Goal: Task Accomplishment & Management: Use online tool/utility

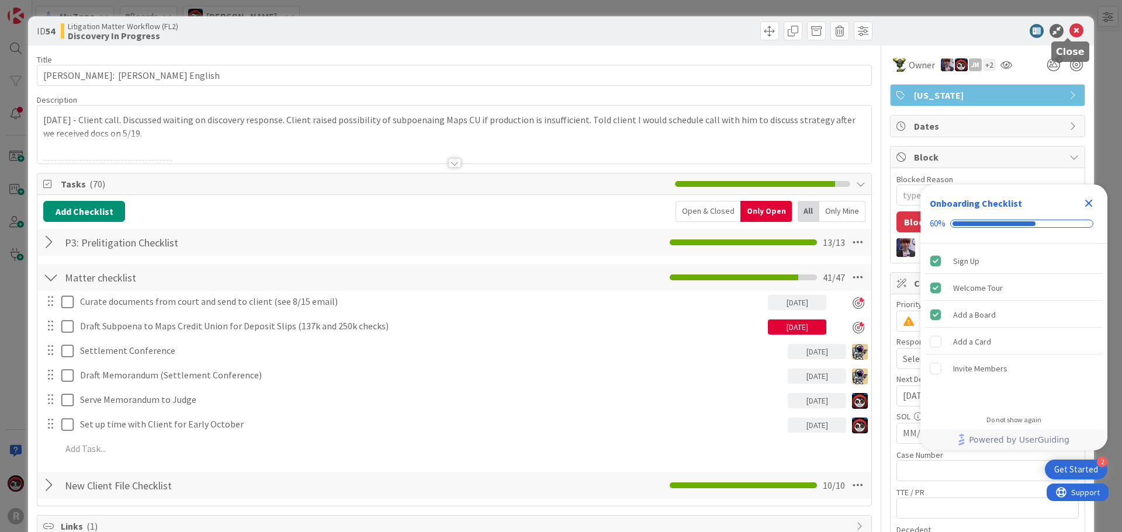
click at [1069, 31] on icon at bounding box center [1076, 31] width 14 height 14
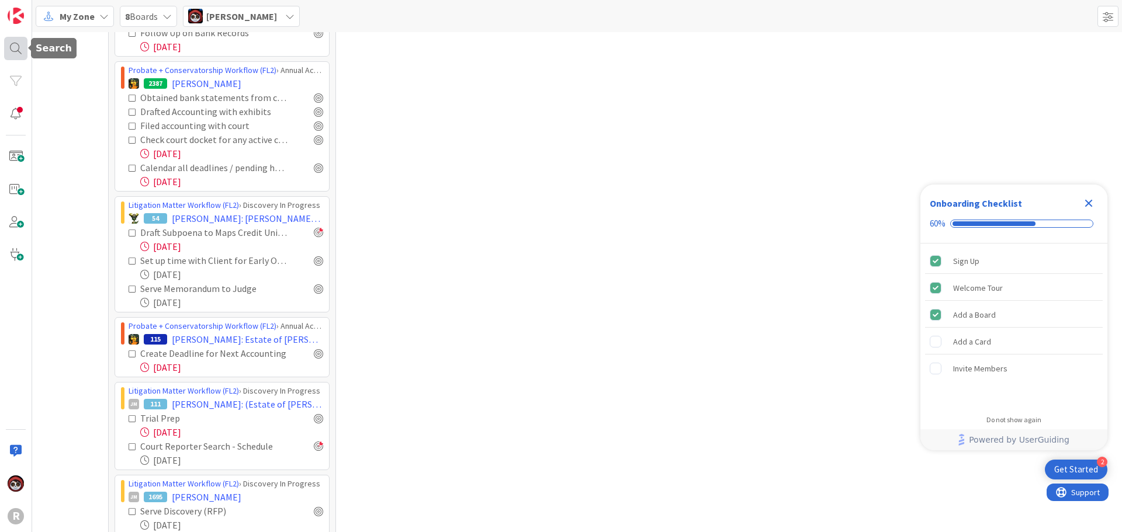
click at [26, 50] on div at bounding box center [15, 48] width 23 height 23
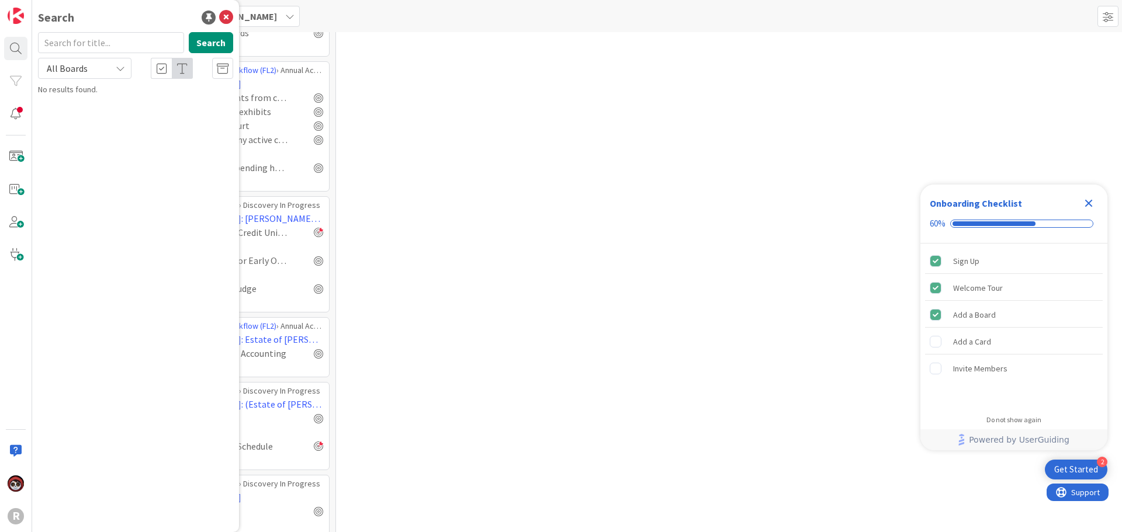
click at [96, 46] on input "text" at bounding box center [111, 42] width 146 height 21
type input "[PERSON_NAME]"
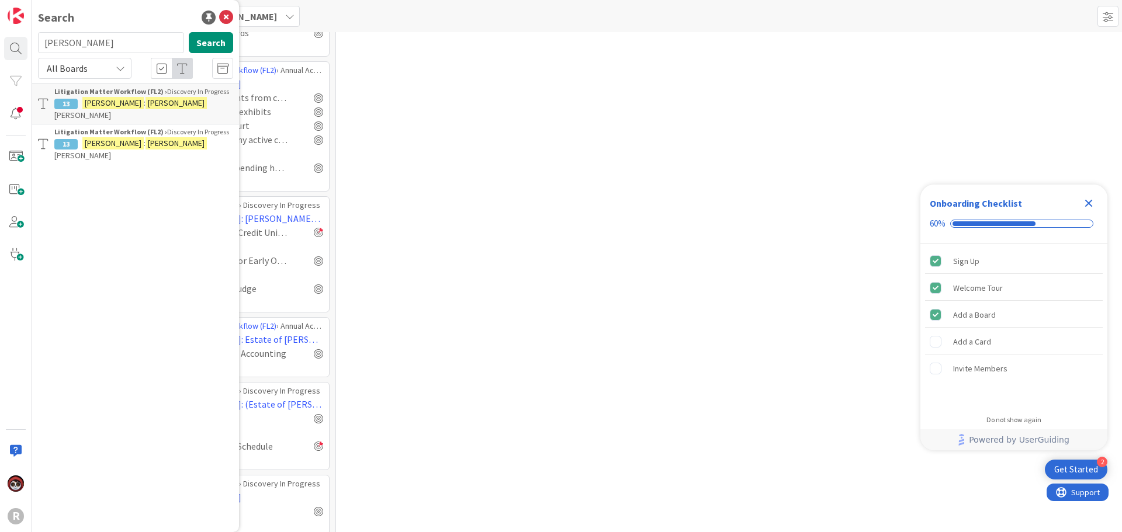
click at [145, 109] on mark "[PERSON_NAME]" at bounding box center [175, 103] width 61 height 12
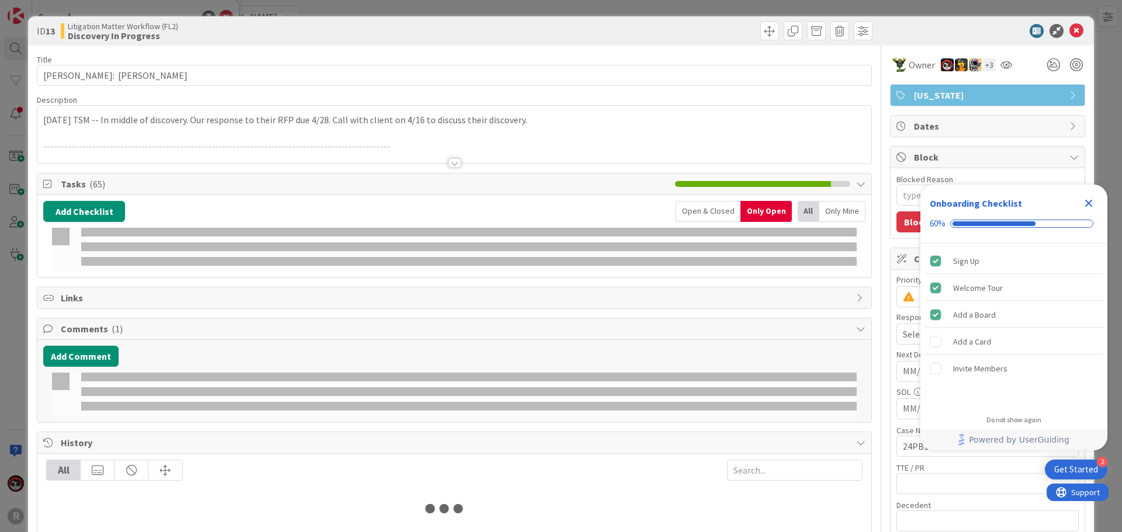
type textarea "x"
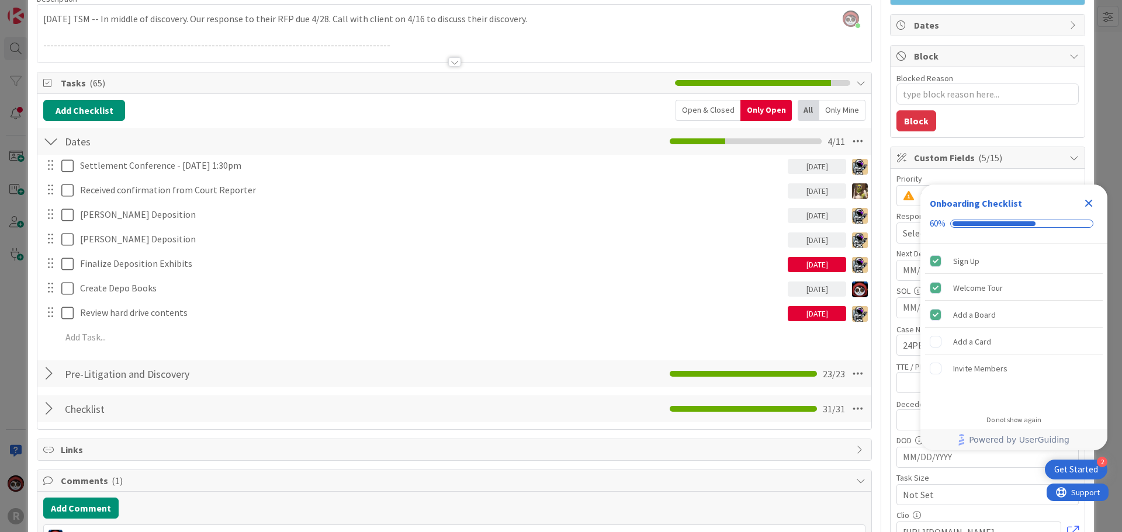
scroll to position [117, 0]
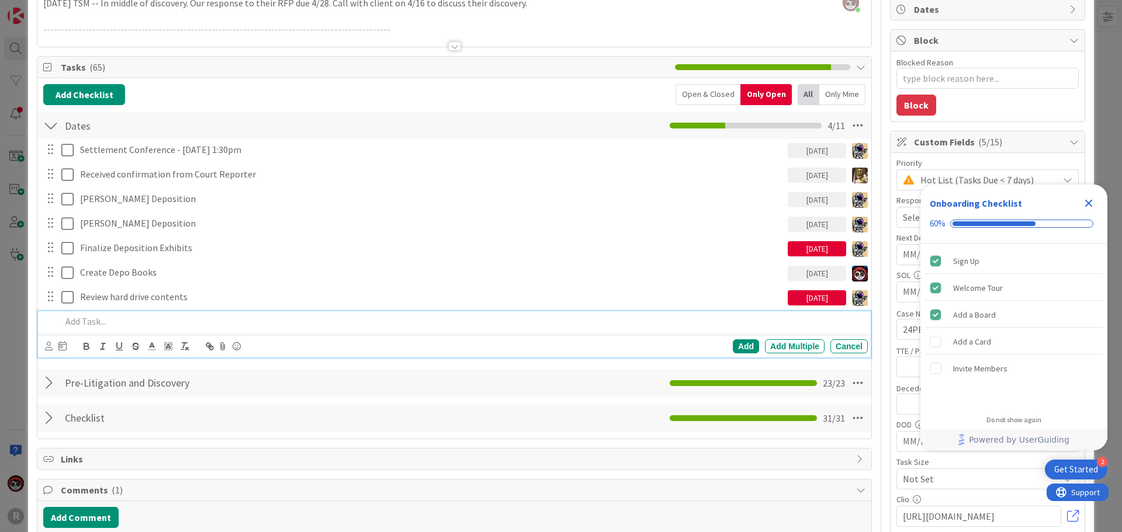
click at [135, 326] on p at bounding box center [462, 321] width 802 height 13
click at [50, 348] on icon at bounding box center [49, 346] width 8 height 9
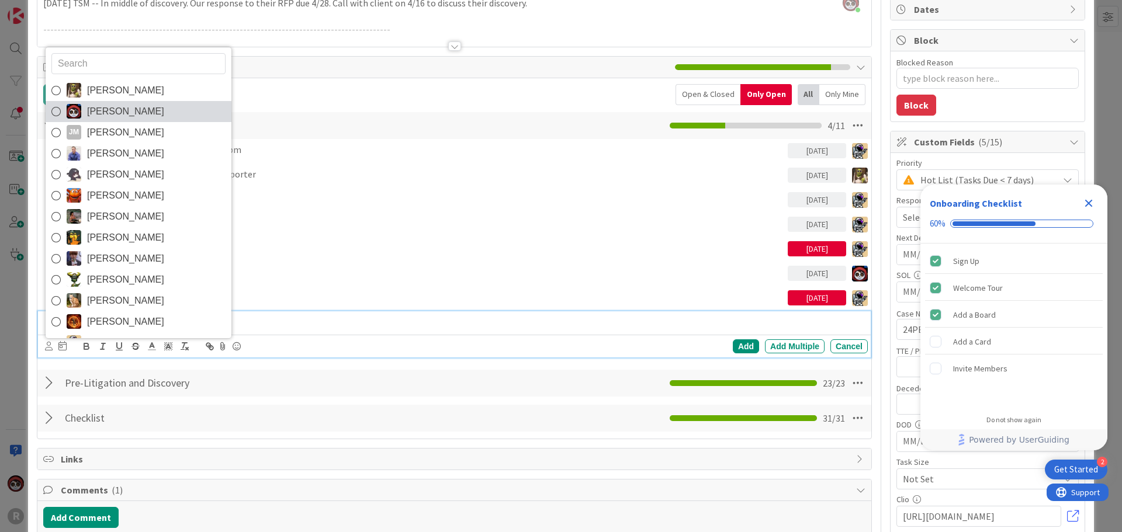
click at [112, 114] on span "[PERSON_NAME]" at bounding box center [125, 112] width 77 height 18
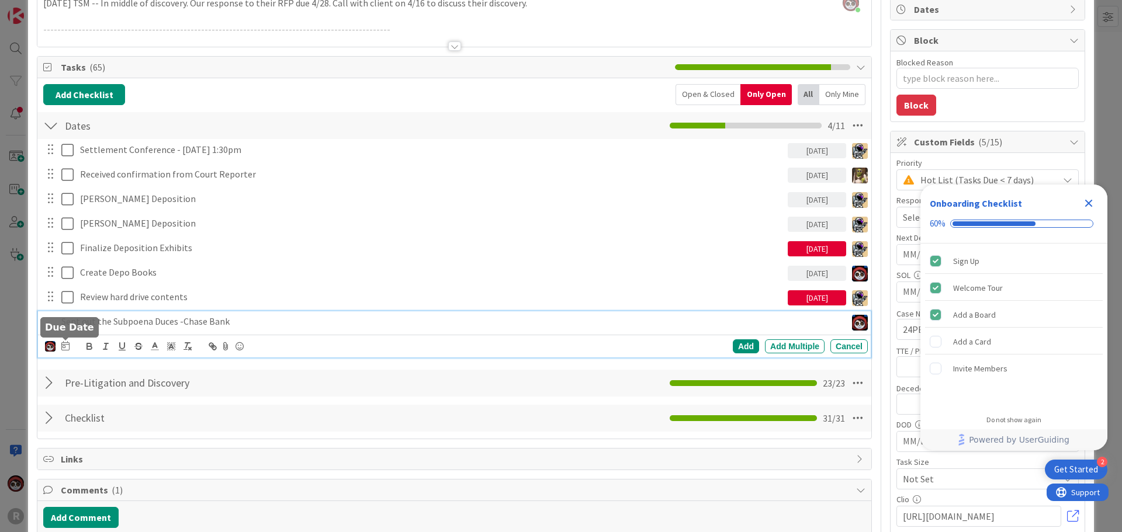
click at [65, 345] on icon at bounding box center [65, 345] width 8 height 9
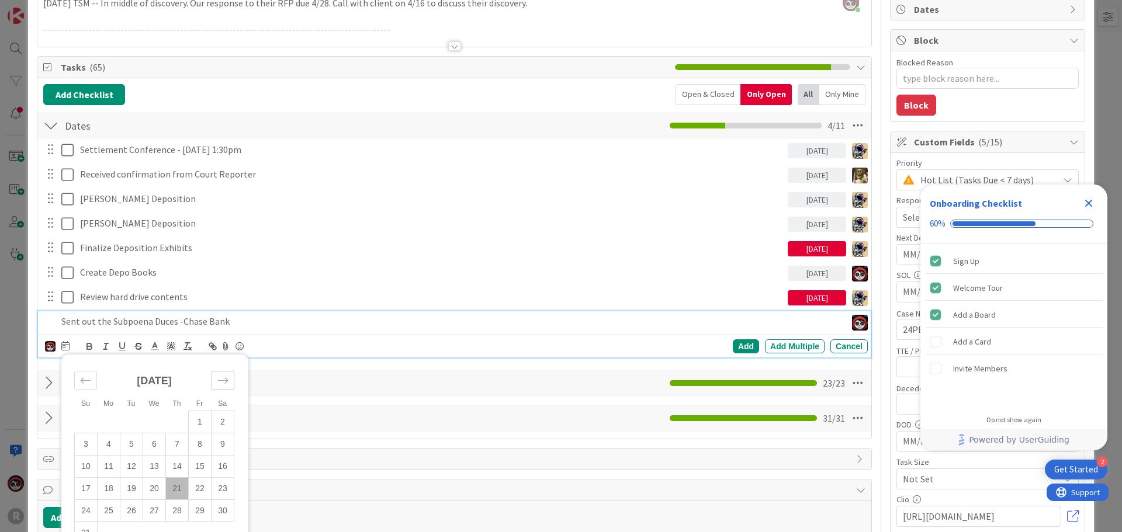
click at [233, 381] on div "Move forward to switch to the next month." at bounding box center [222, 380] width 23 height 19
click at [128, 422] on td "2" at bounding box center [131, 422] width 23 height 22
click at [733, 347] on div "Add" at bounding box center [746, 346] width 26 height 14
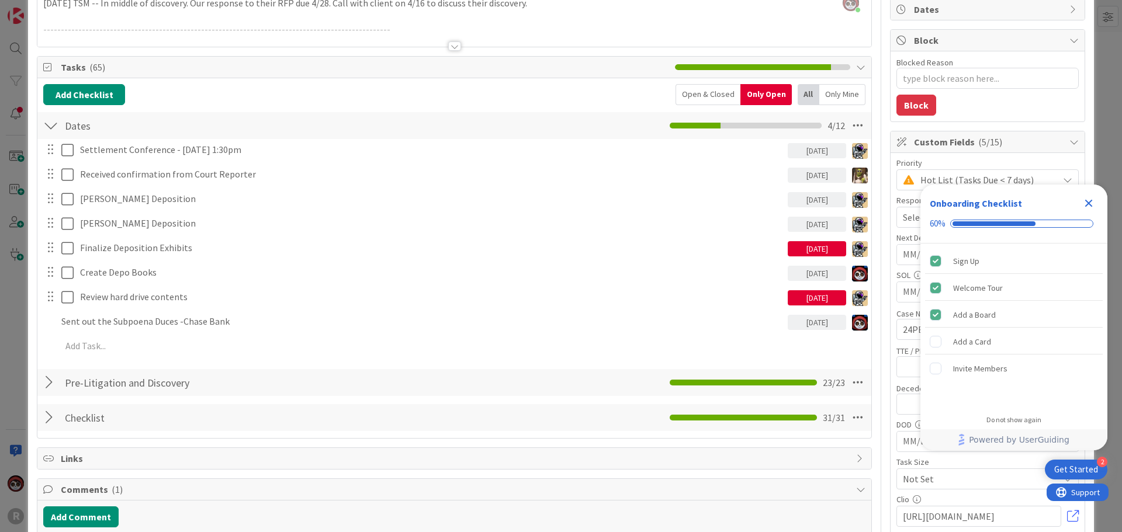
type textarea "x"
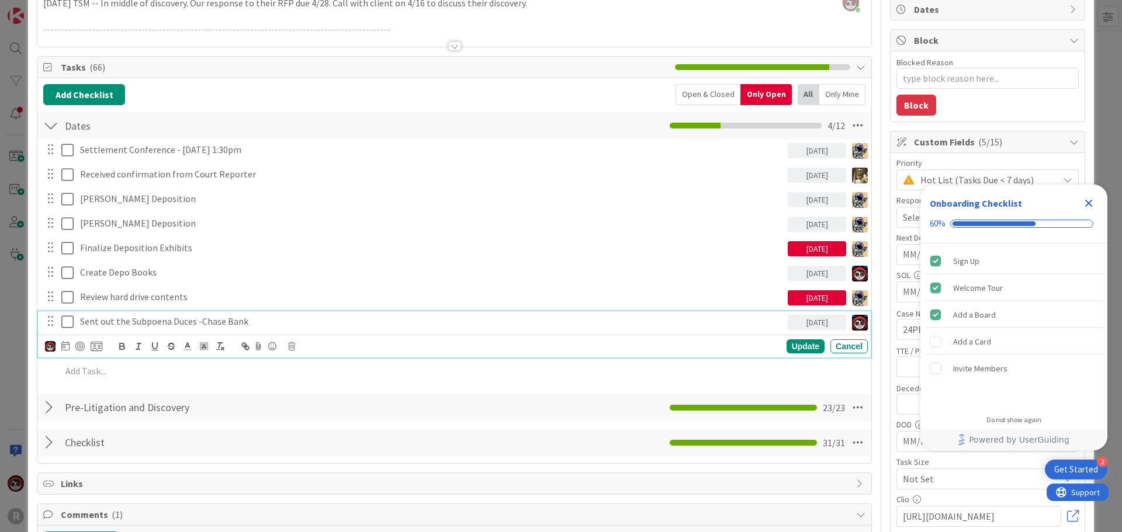
click at [110, 327] on p "Sent out the Subpoena Duces -Chase Bank" at bounding box center [431, 321] width 703 height 13
click at [798, 348] on div "Update" at bounding box center [805, 346] width 38 height 14
click at [200, 320] on p "Sent out the Subpoena Duces -Chase Bank" at bounding box center [431, 321] width 703 height 13
click at [786, 346] on div "Update" at bounding box center [805, 346] width 38 height 14
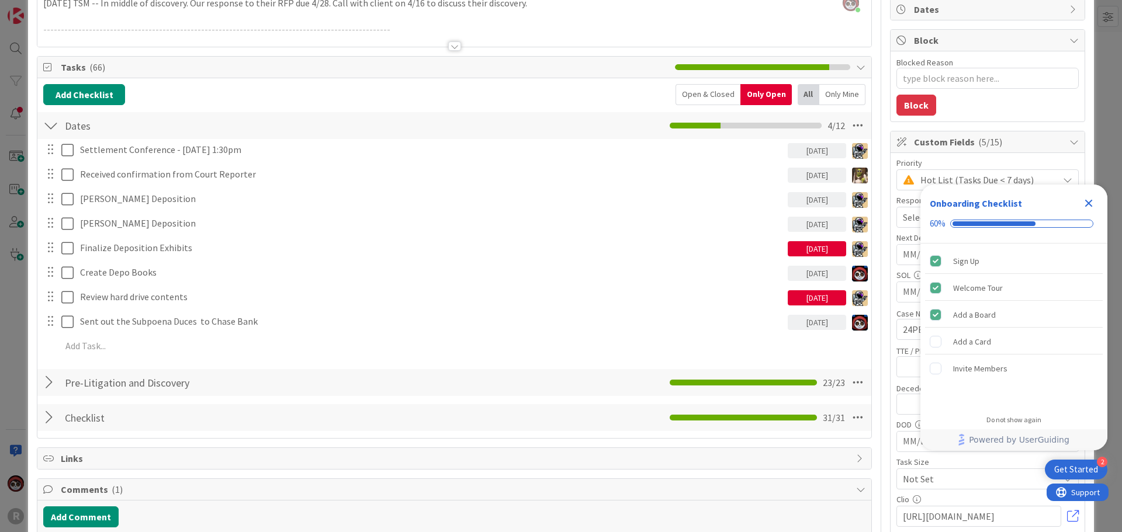
type textarea "x"
